Goal: Navigation & Orientation: Go to known website

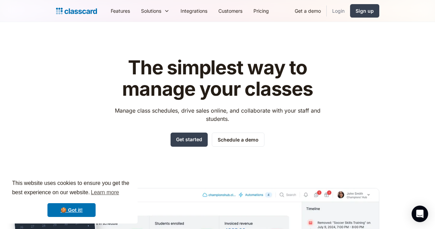
click at [350, 12] on link "Login" at bounding box center [338, 10] width 23 height 15
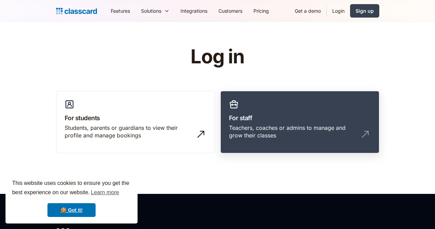
click at [287, 109] on link "For staff Teachers, coaches or admins to manage and grow their classes" at bounding box center [300, 122] width 159 height 63
